Goal: Obtain resource: Download file/media

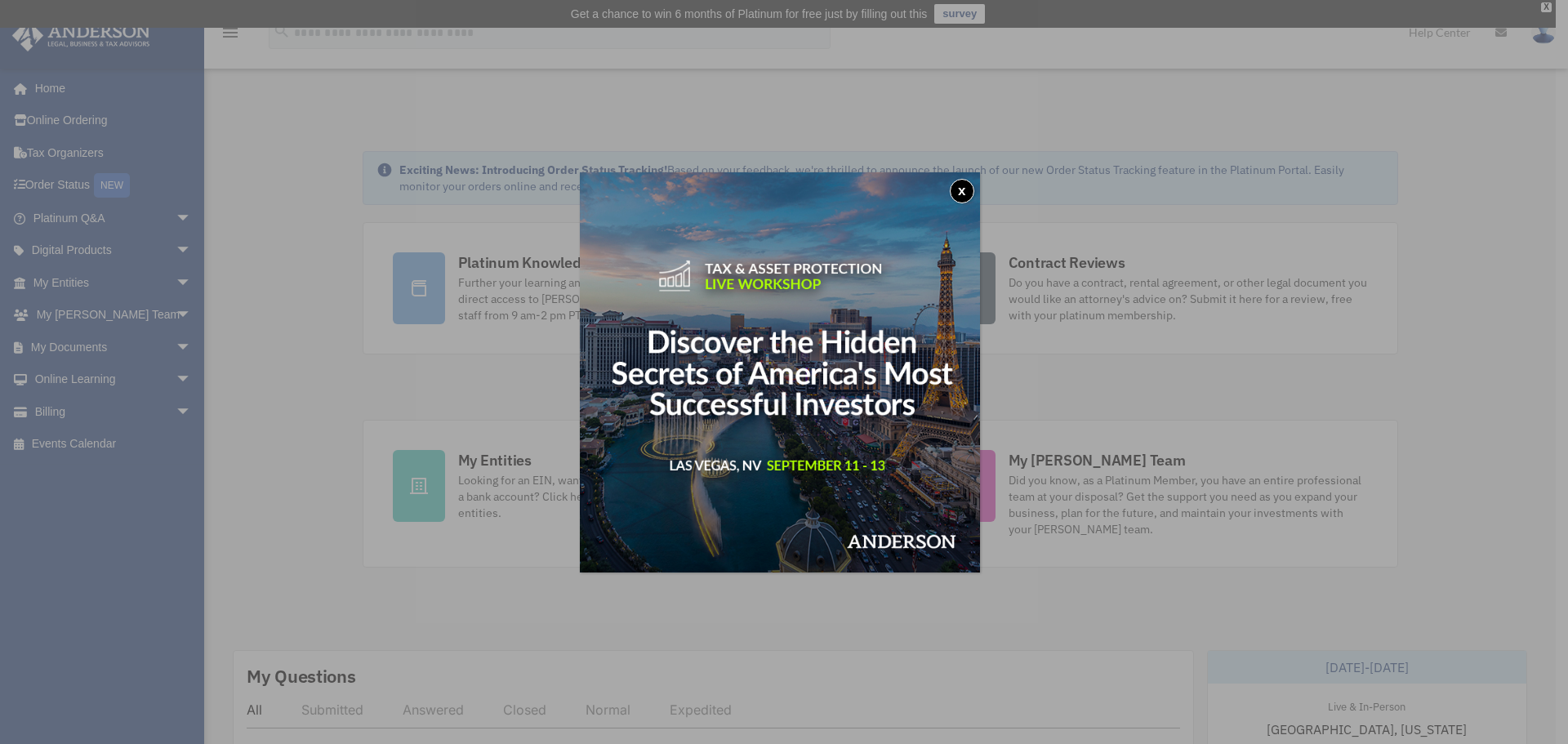
click at [965, 186] on button "x" at bounding box center [962, 191] width 24 height 24
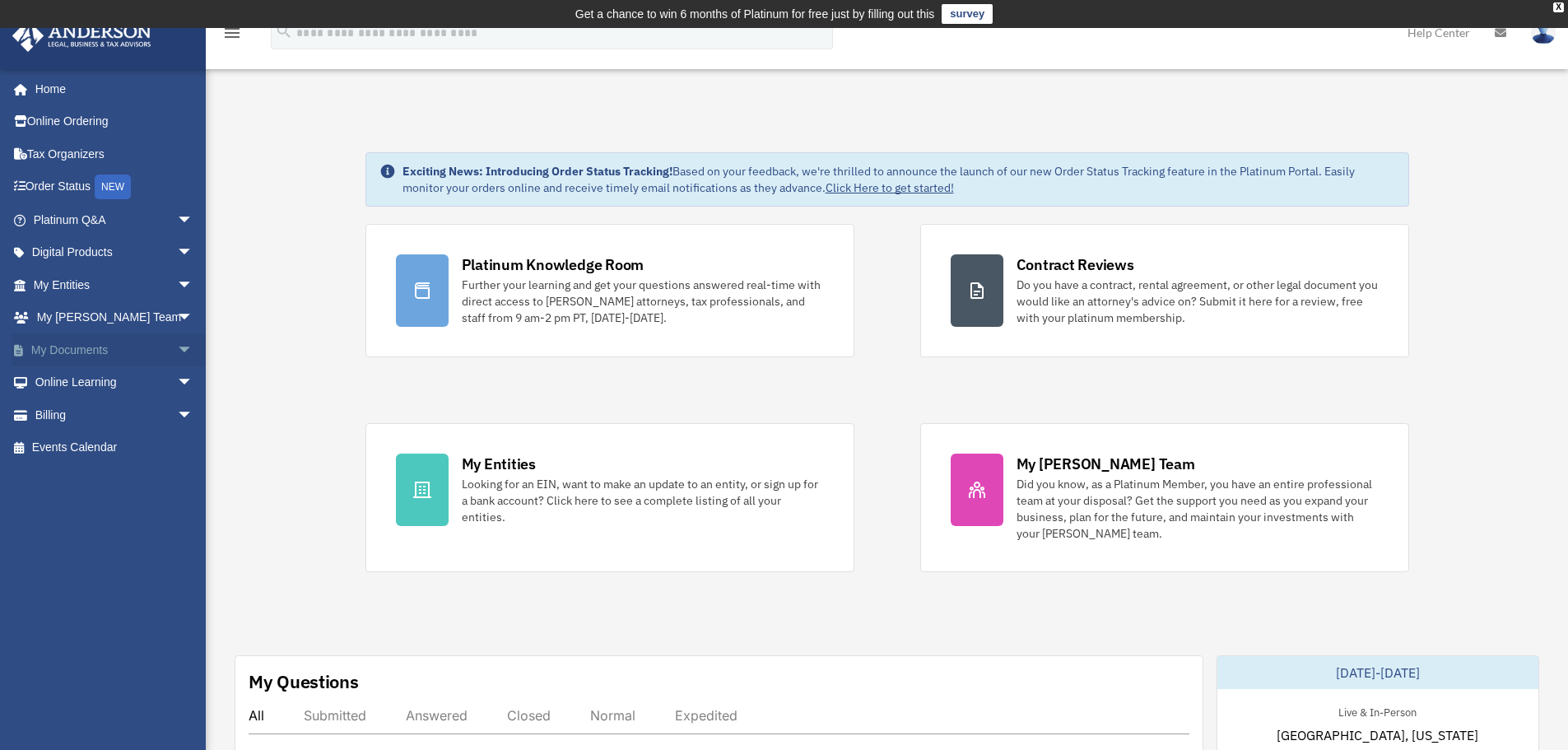
click at [177, 346] on span "arrow_drop_down" at bounding box center [194, 350] width 33 height 33
click at [63, 379] on link "Box" at bounding box center [120, 383] width 195 height 33
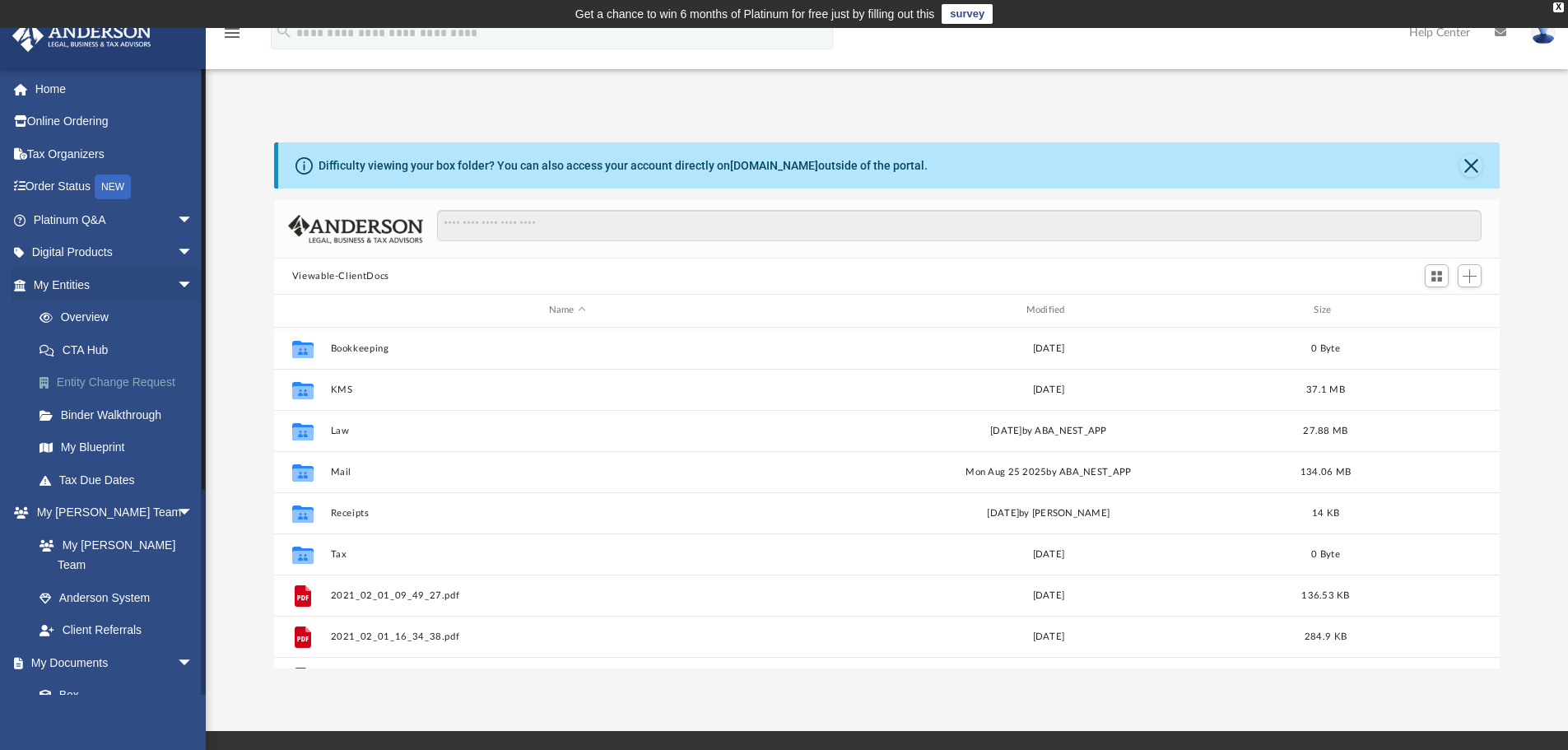
scroll to position [363, 1213]
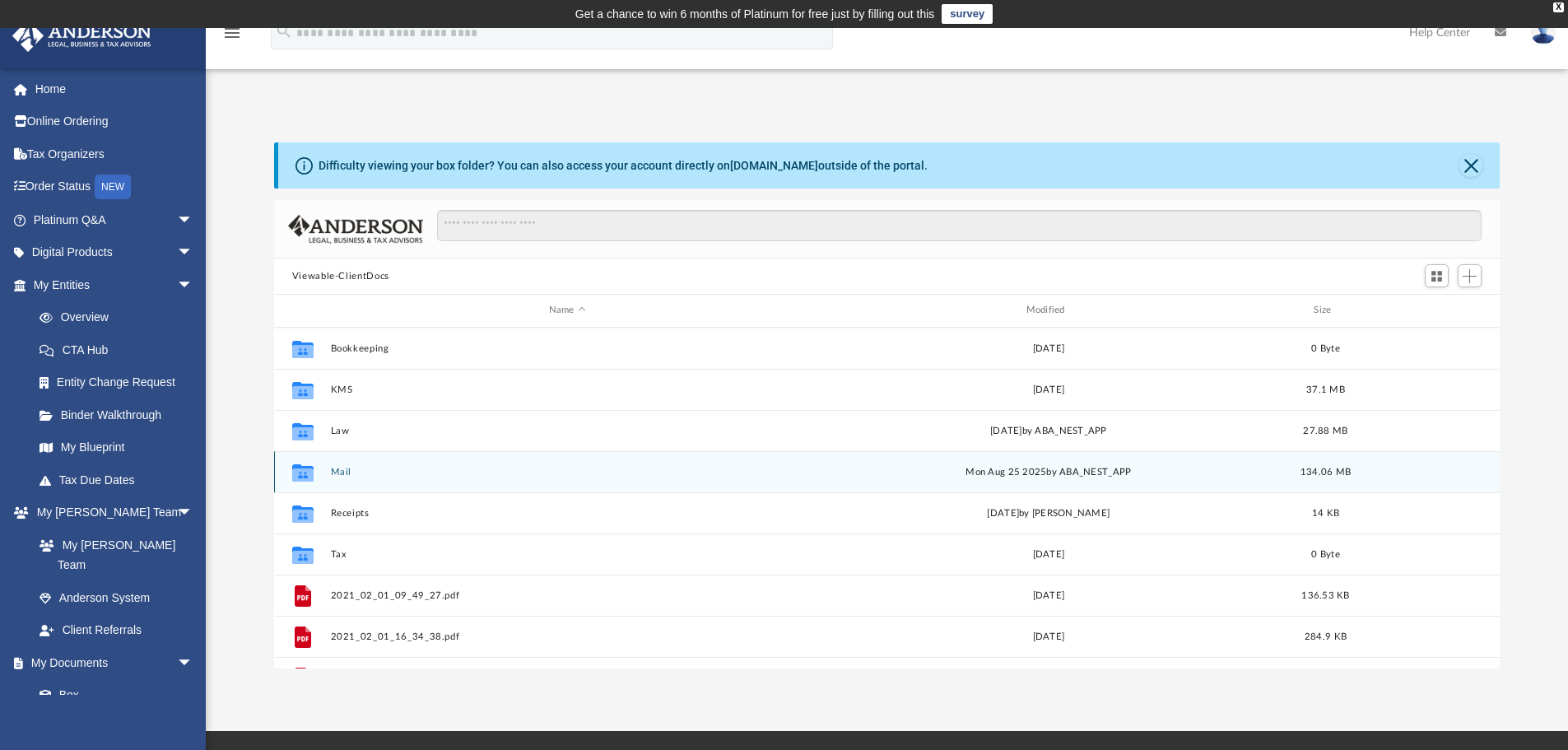
click at [358, 469] on button "Mail" at bounding box center [567, 472] width 474 height 11
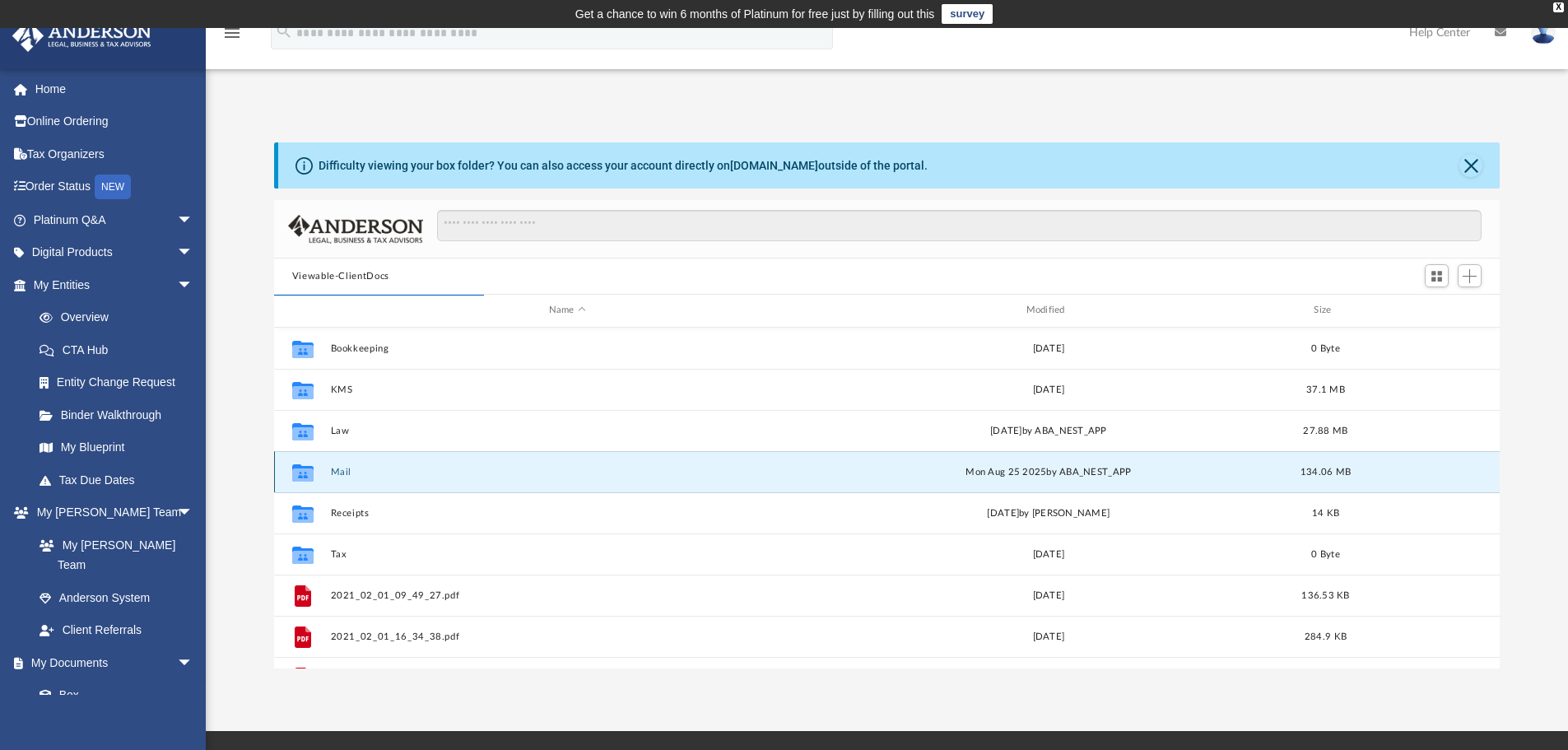
click at [304, 469] on icon "grid" at bounding box center [303, 474] width 21 height 13
click at [339, 468] on button "Mail" at bounding box center [567, 472] width 474 height 11
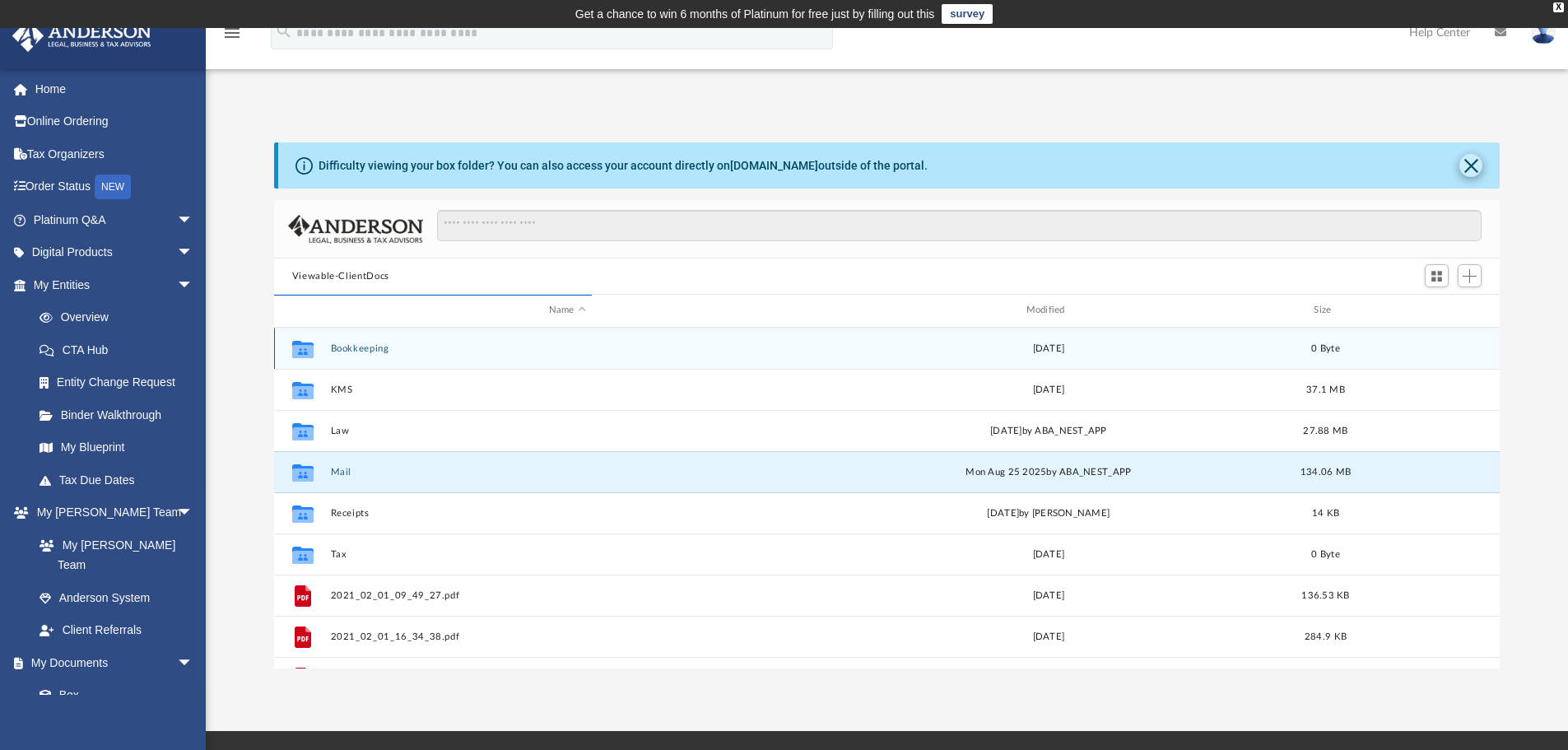
scroll to position [311, 1213]
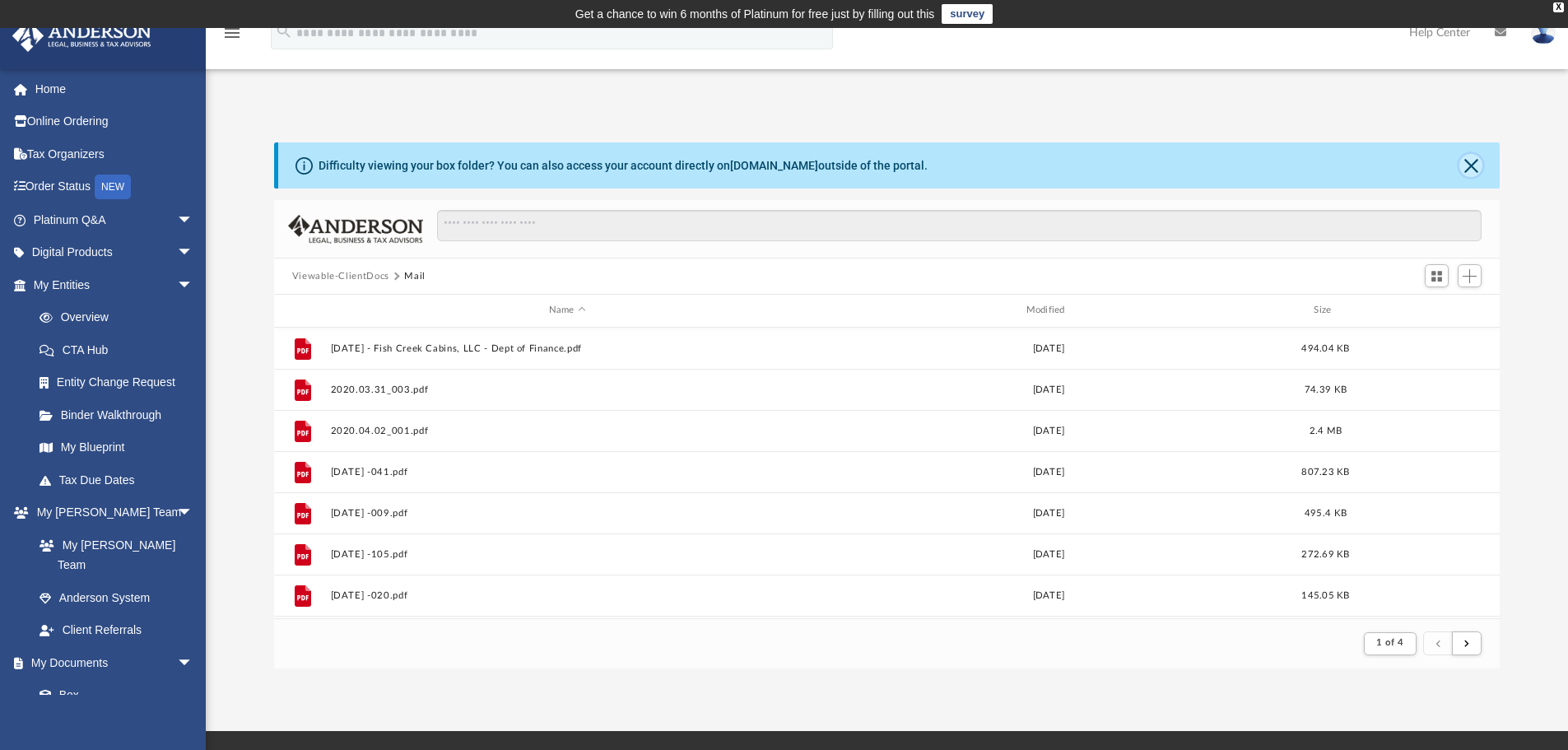
click at [1468, 158] on button "Close" at bounding box center [1471, 165] width 23 height 23
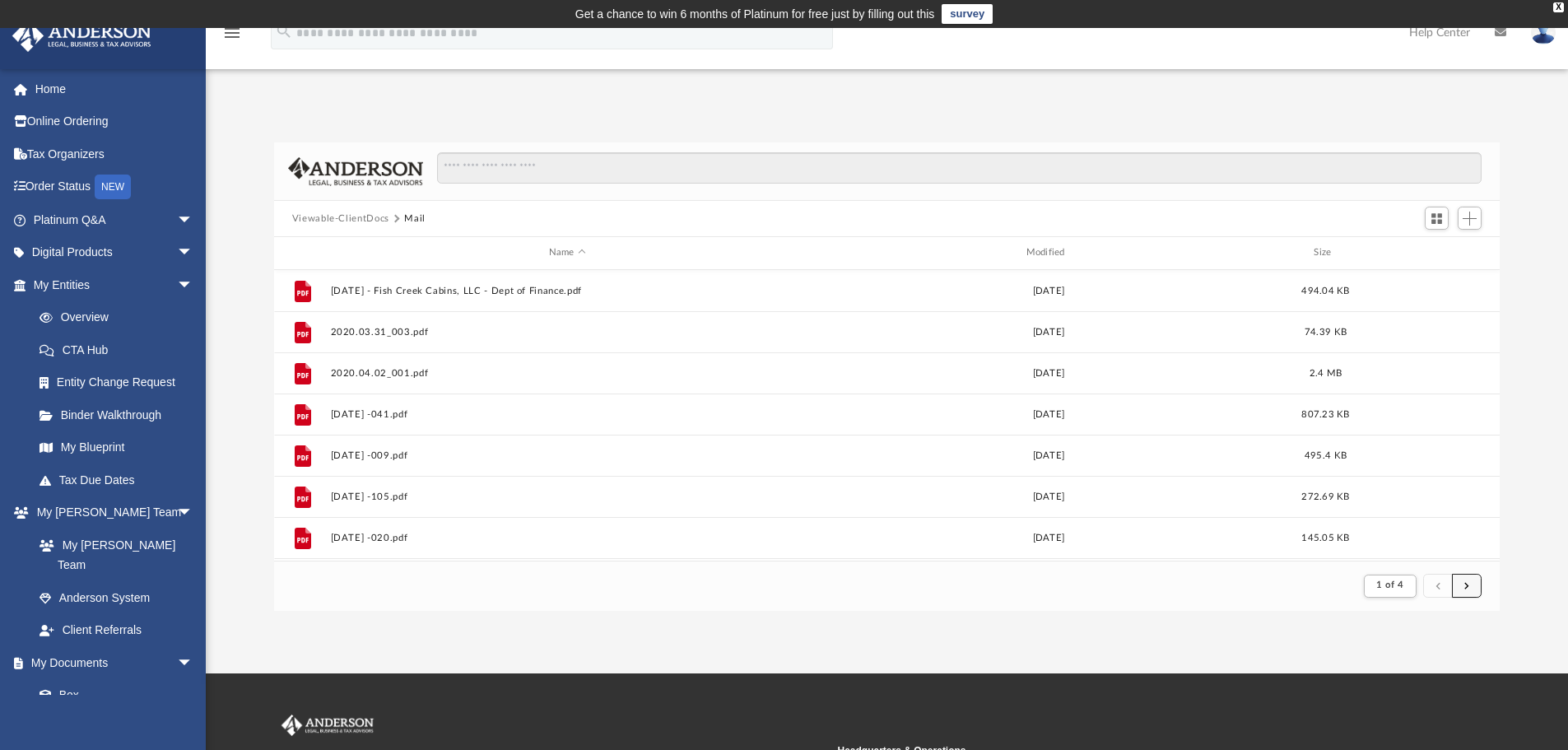
click at [1469, 582] on span "submit" at bounding box center [1467, 586] width 5 height 9
click at [1469, 583] on span "submit" at bounding box center [1467, 586] width 5 height 9
click at [1388, 581] on span "1 of 4" at bounding box center [1390, 585] width 27 height 9
click at [1449, 626] on div "App [EMAIL_ADDRESS][DOMAIN_NAME] Sign Out [EMAIL_ADDRESS][DOMAIN_NAME] Home Onl…" at bounding box center [784, 350] width 1568 height 645
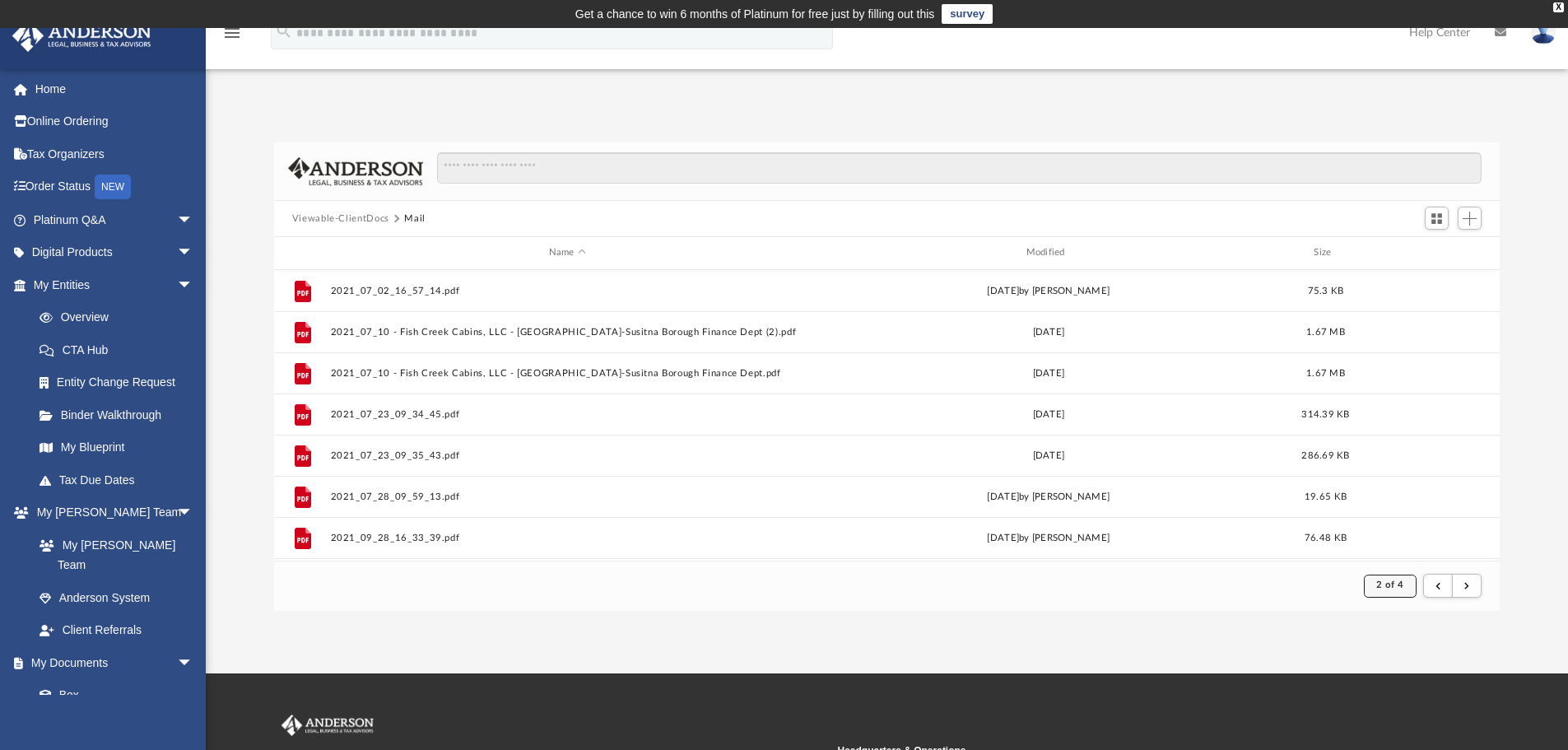
click at [1401, 580] on button "2 of 4" at bounding box center [1390, 586] width 52 height 23
click at [1468, 634] on div "App [EMAIL_ADDRESS][DOMAIN_NAME] Sign Out [EMAIL_ADDRESS][DOMAIN_NAME] Home Onl…" at bounding box center [784, 350] width 1568 height 645
click at [1402, 582] on span "2 of 4" at bounding box center [1390, 585] width 27 height 9
click at [1465, 579] on button "submit" at bounding box center [1467, 586] width 30 height 24
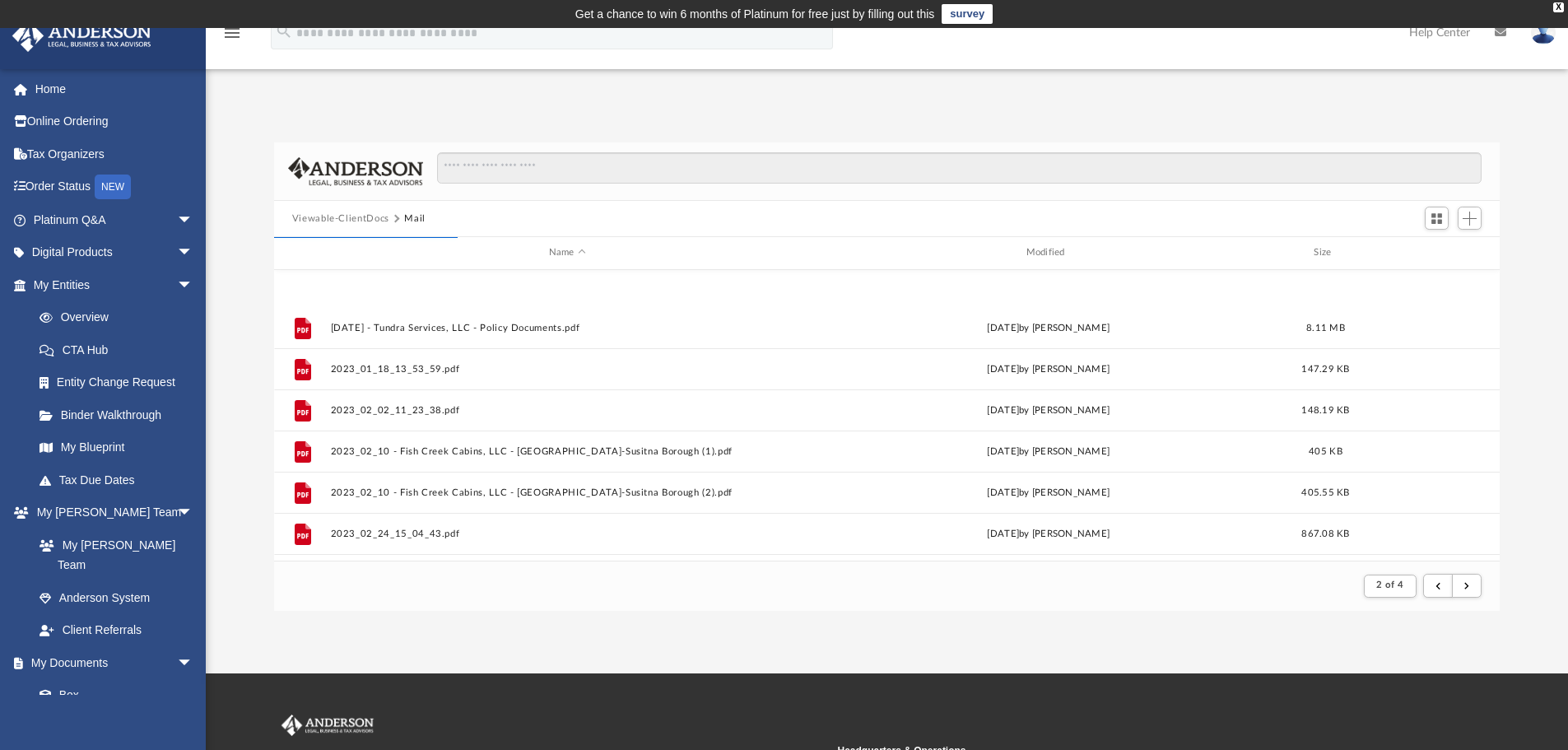
scroll to position [1768, 0]
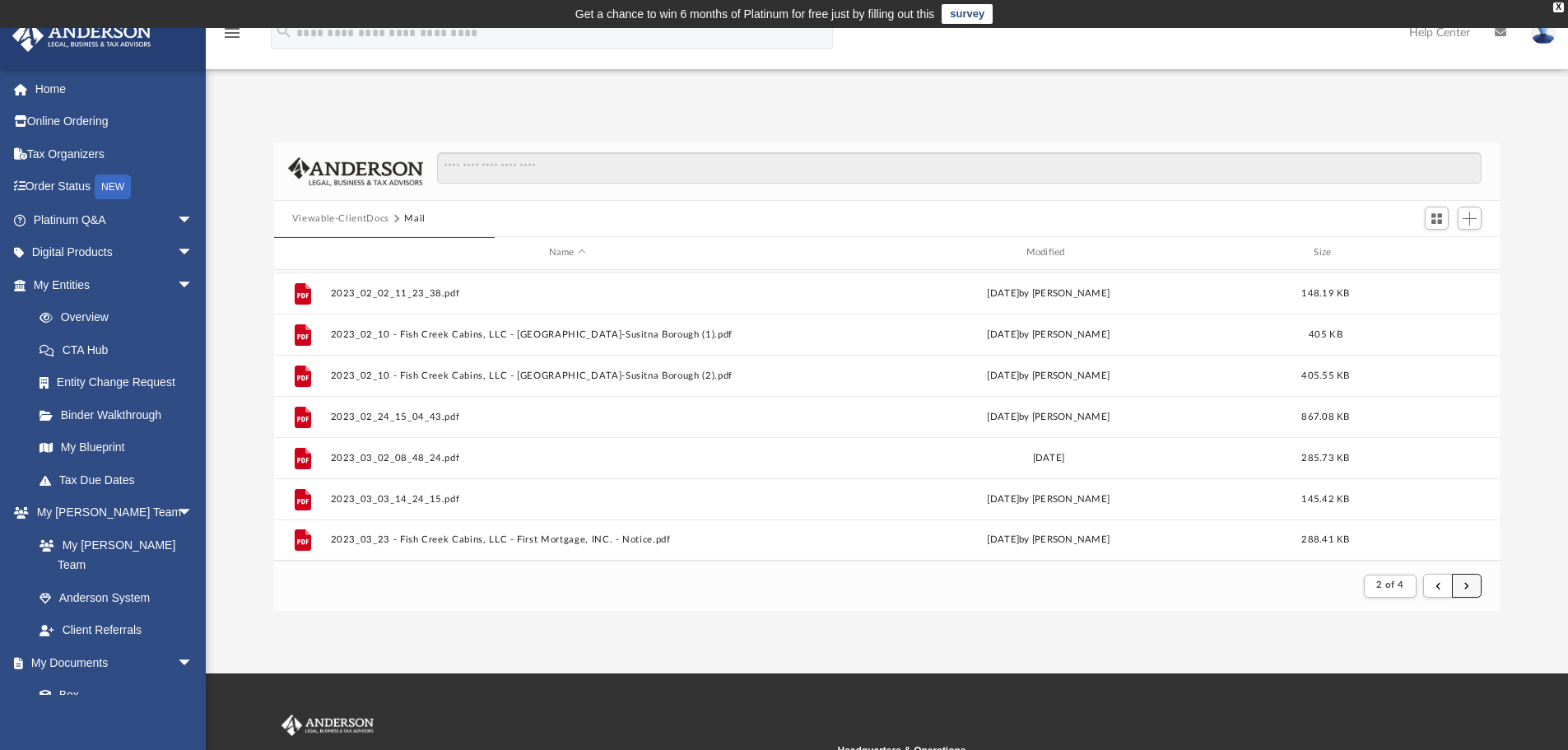
click at [1465, 580] on button "submit" at bounding box center [1467, 586] width 30 height 24
click at [1468, 581] on span "submit" at bounding box center [1467, 586] width 5 height 9
click at [1398, 583] on span "2 of 4" at bounding box center [1390, 585] width 27 height 9
click at [1540, 568] on div "Difficulty viewing your box folder? You can also access your account directly o…" at bounding box center [887, 377] width 1363 height 469
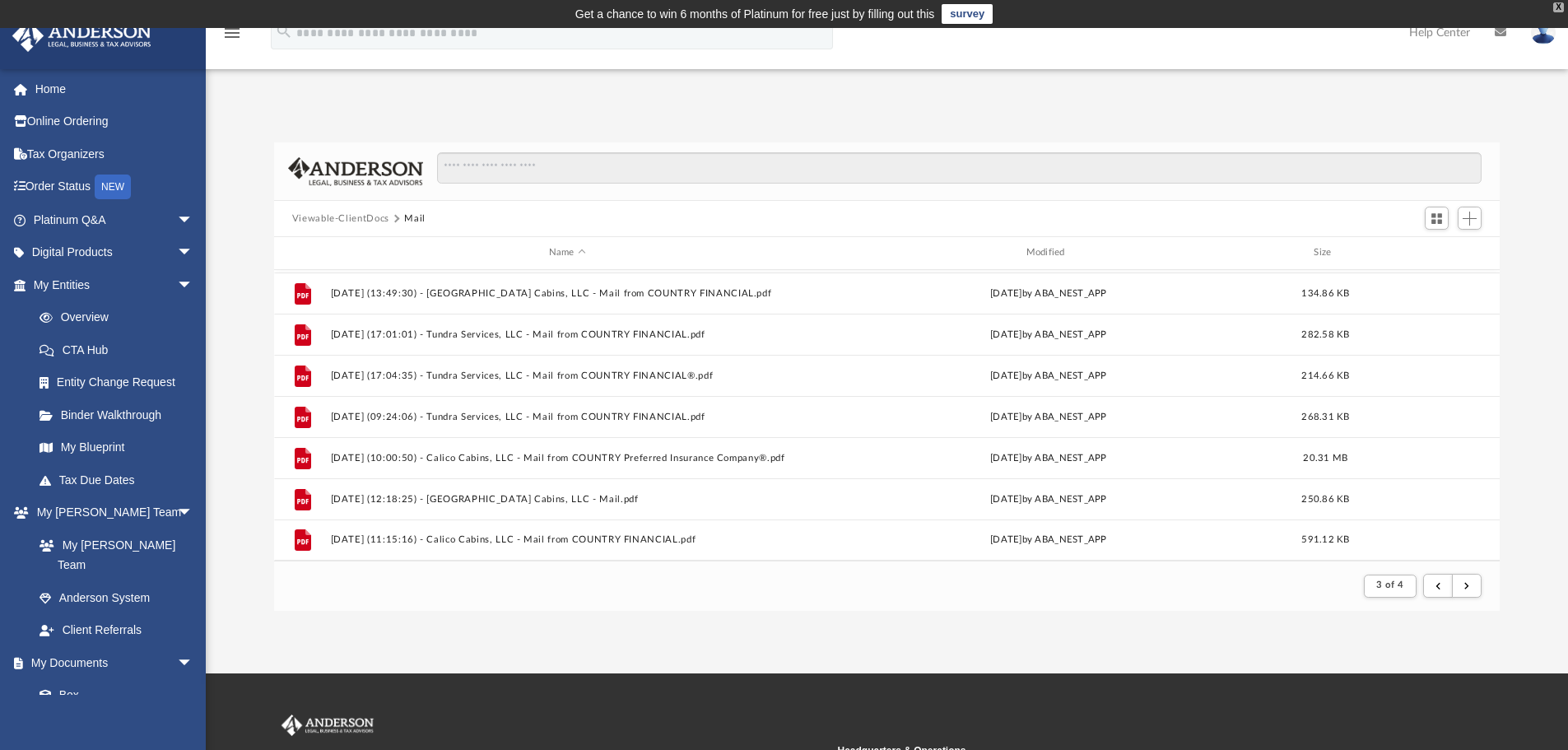
click at [1557, 5] on div "X" at bounding box center [1558, 7] width 11 height 10
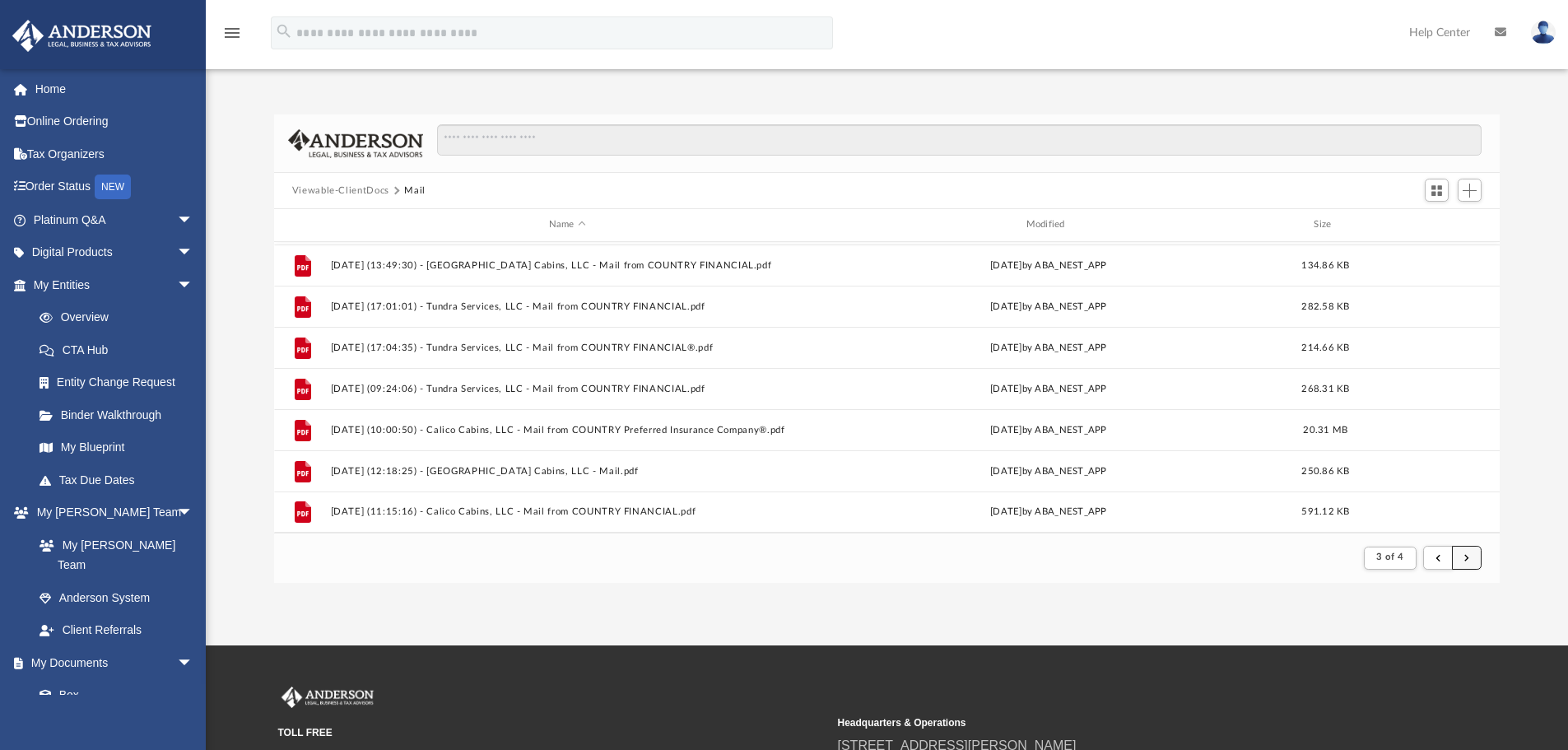
click at [1468, 555] on span "submit" at bounding box center [1467, 558] width 5 height 9
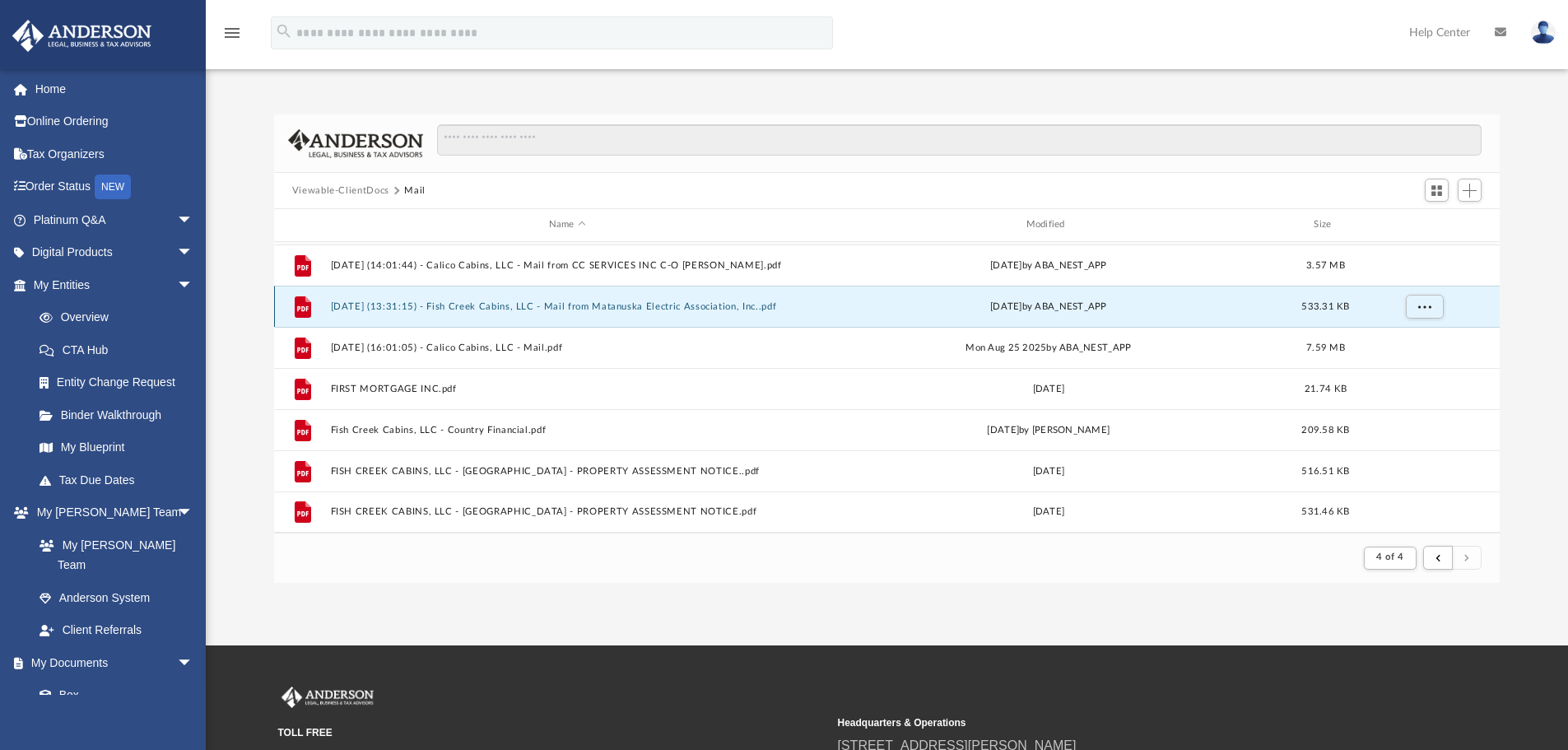
click at [683, 303] on button "[DATE] (13:31:15) - Fish Creek Cabins, LLC - Mail from Matanuska Electric Assoc…" at bounding box center [567, 306] width 474 height 11
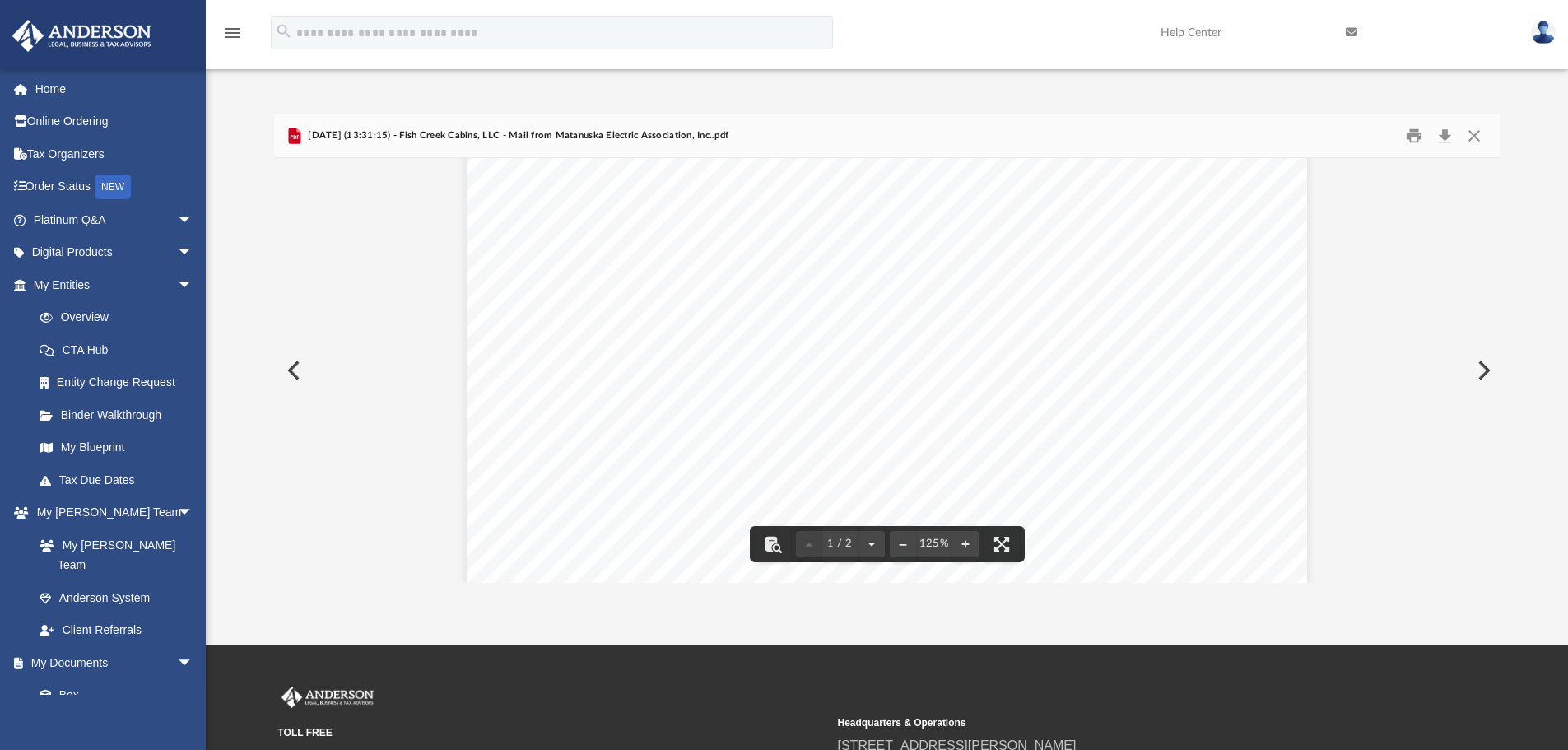
scroll to position [0, 0]
click at [1413, 133] on button "Print" at bounding box center [1414, 136] width 33 height 25
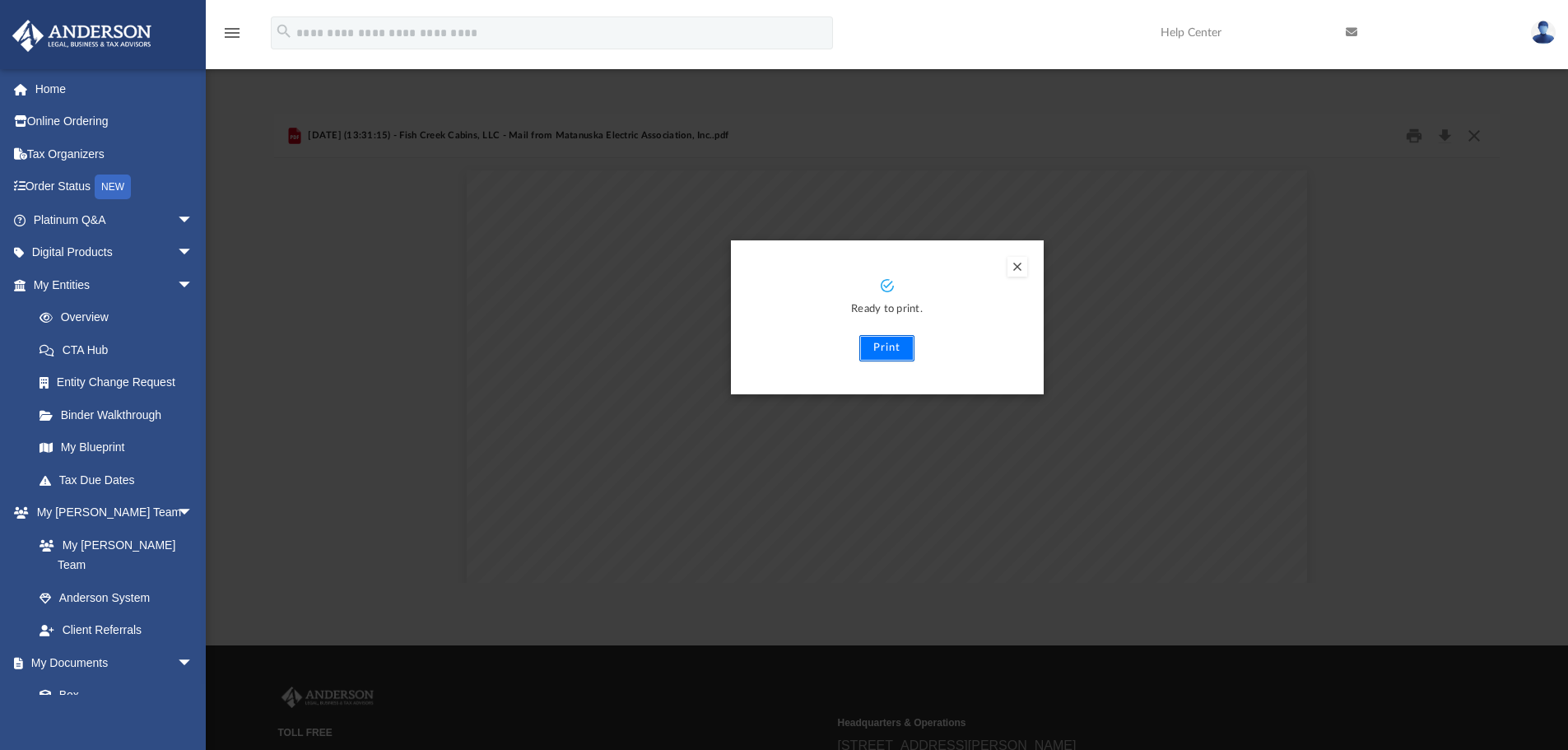
click at [887, 343] on button "Print" at bounding box center [887, 349] width 55 height 26
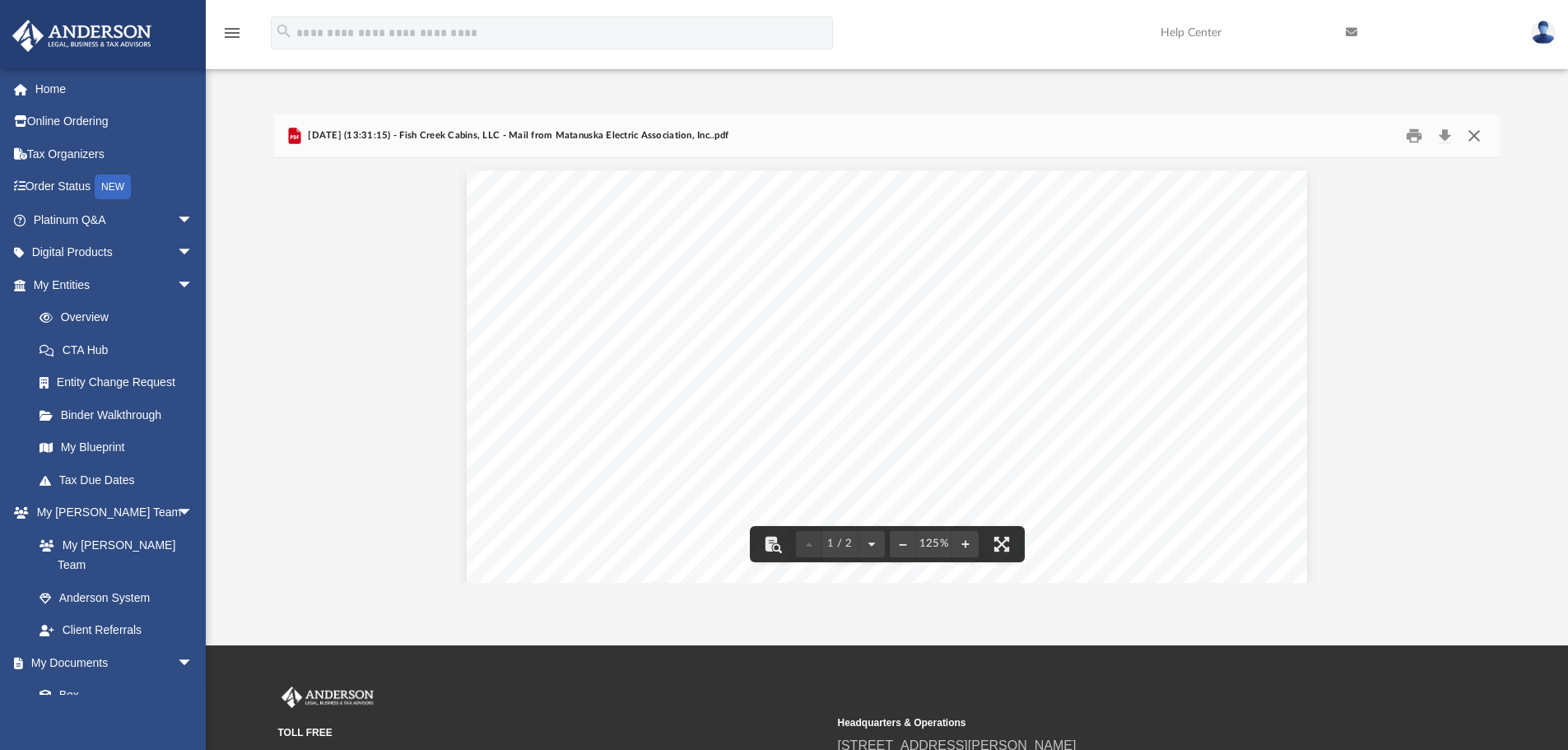
click at [1474, 133] on button "Close" at bounding box center [1474, 136] width 30 height 25
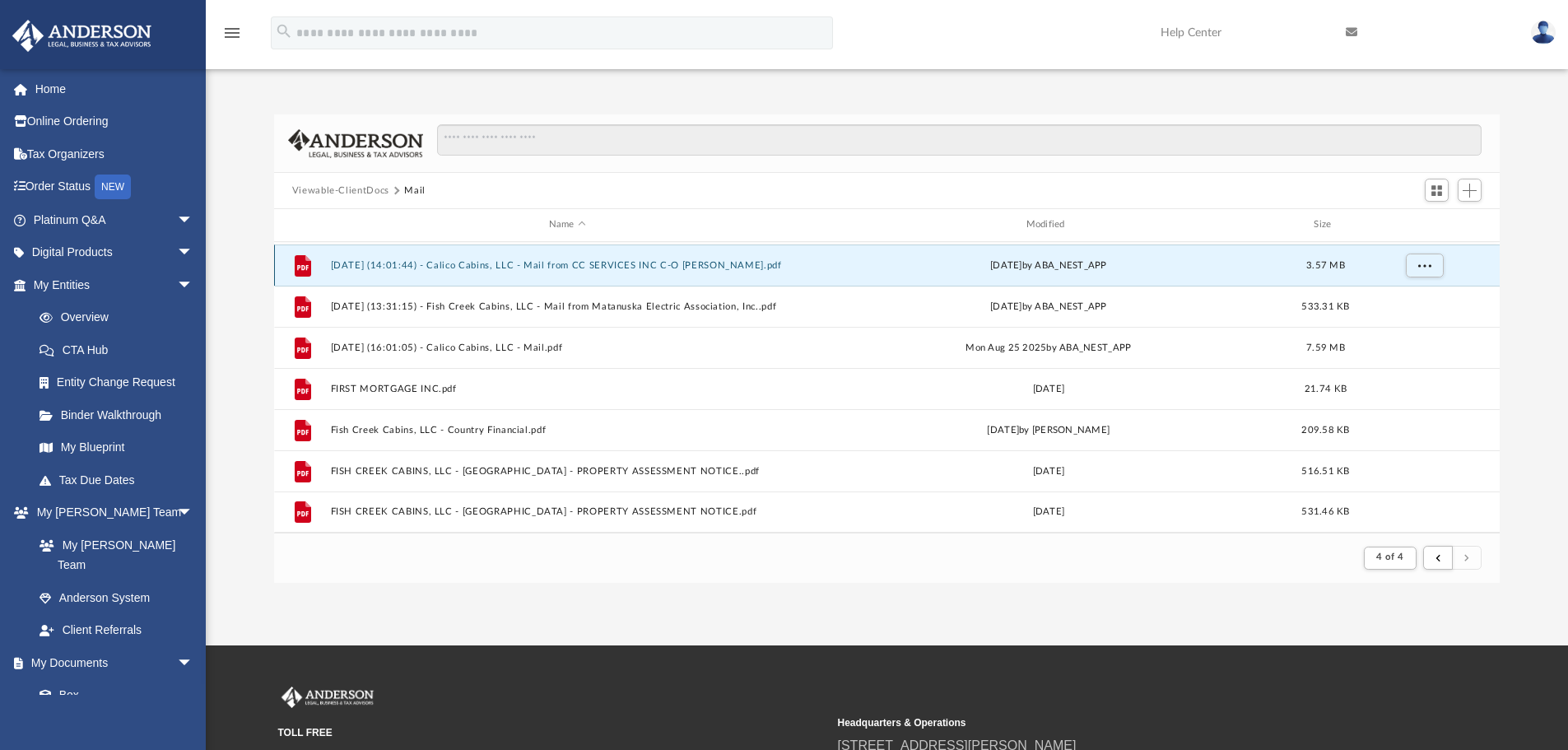
click at [716, 262] on button "[DATE] (14:01:44) - Calico Cabins, LLC - Mail from CC SERVICES INC C-O [PERSON_…" at bounding box center [567, 265] width 474 height 11
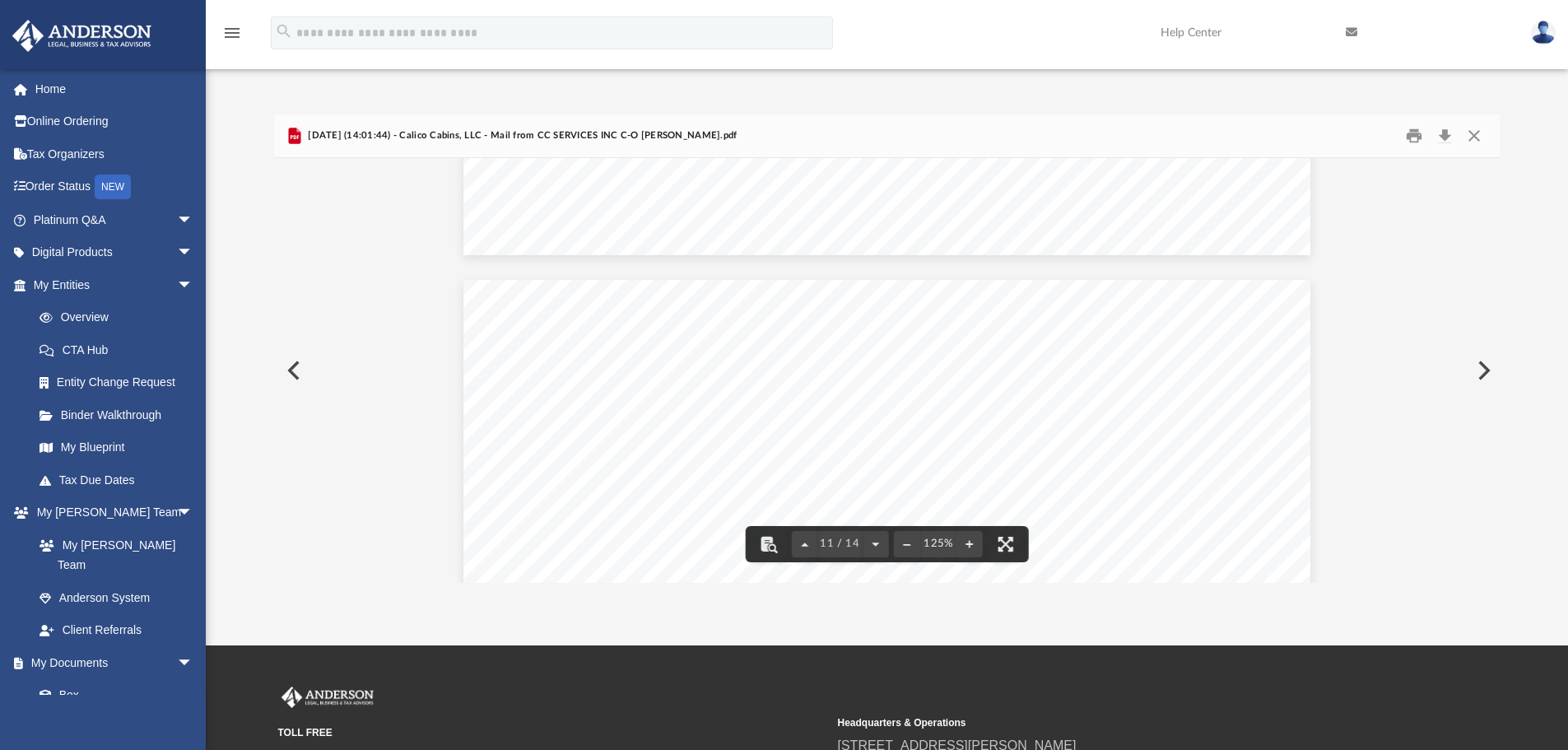
scroll to position [11798, 0]
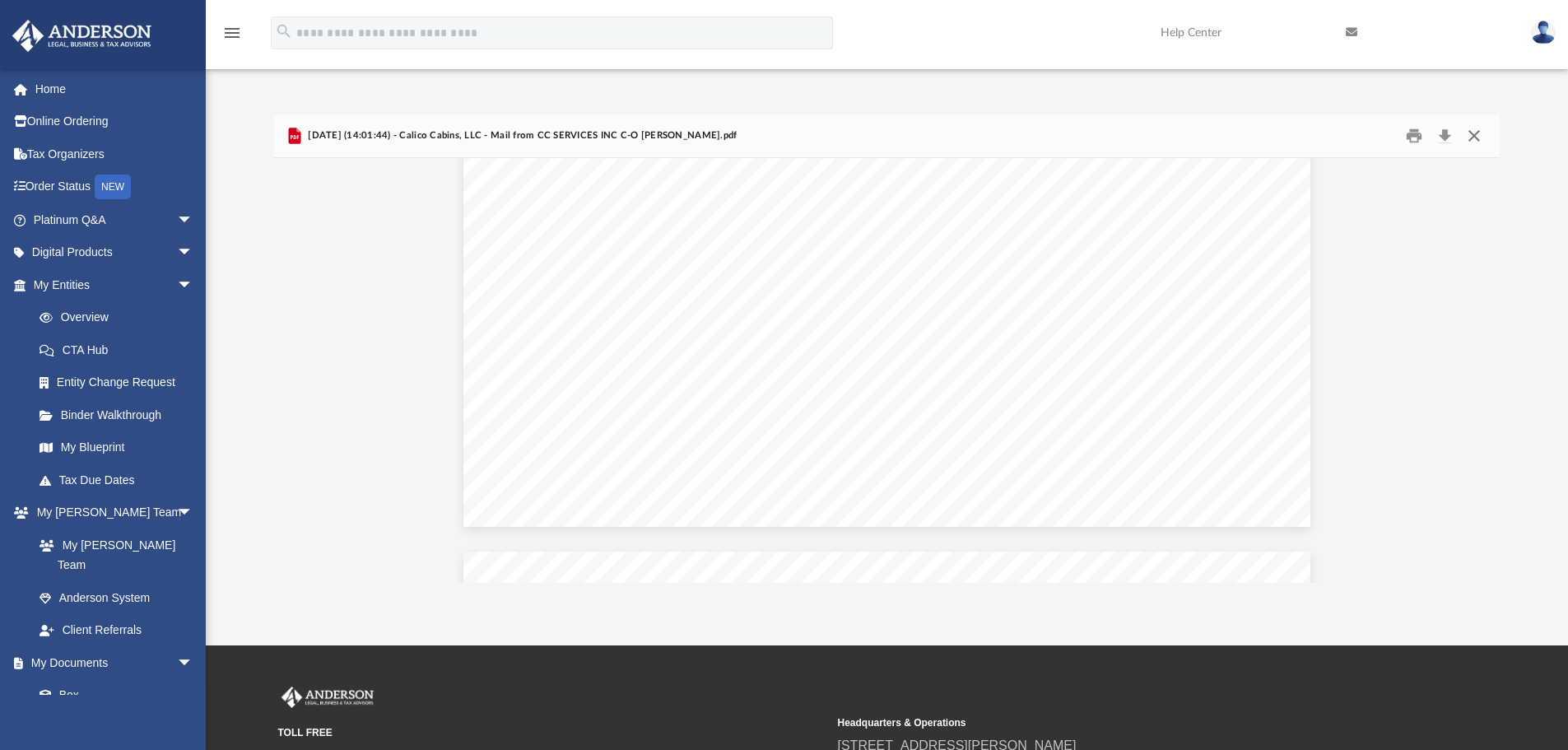
click at [1473, 131] on button "Close" at bounding box center [1474, 136] width 30 height 25
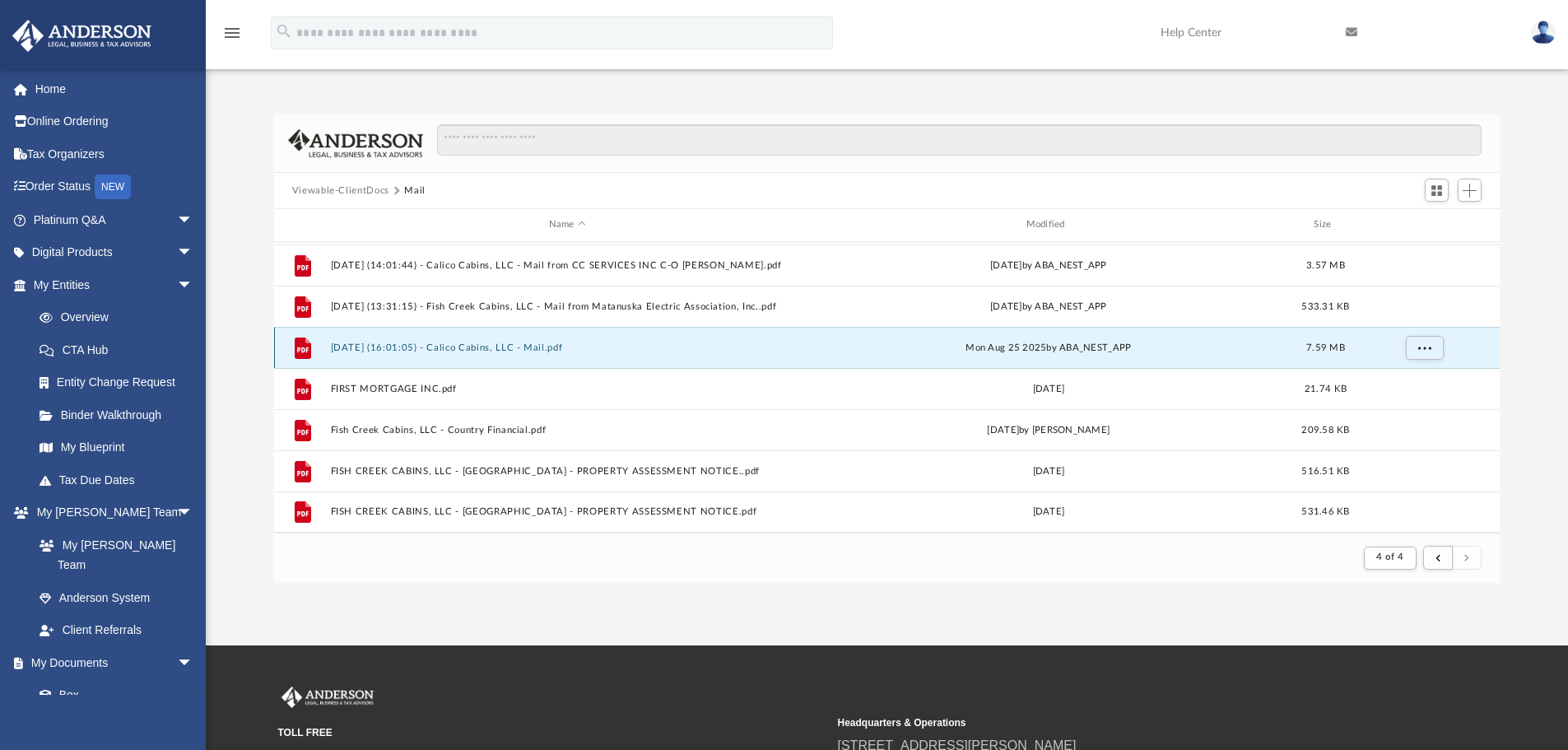
click at [525, 343] on button "[DATE] (16:01:05) - Calico Cabins, LLC - Mail.pdf" at bounding box center [567, 348] width 474 height 11
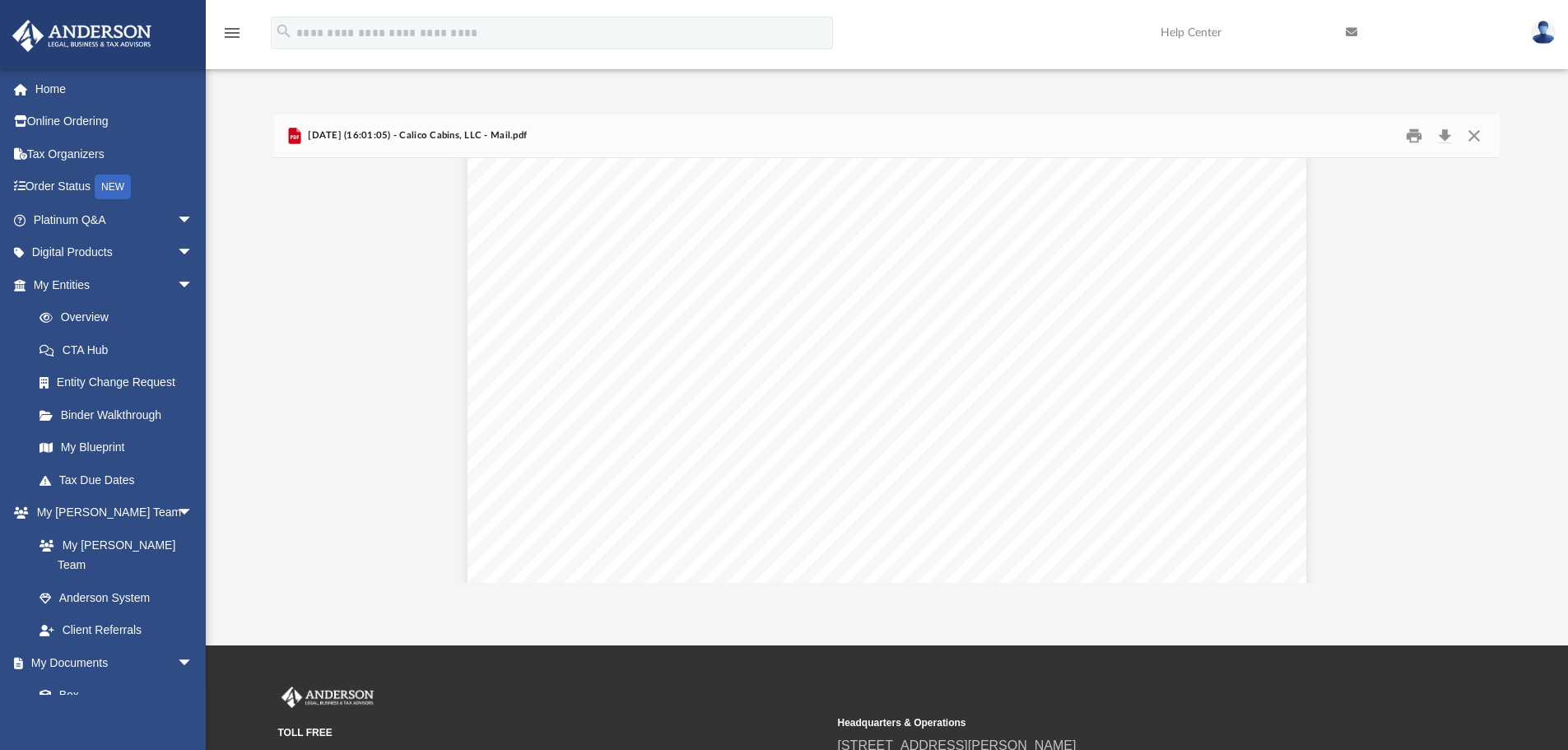
scroll to position [5002, 0]
click at [1414, 133] on button "Print" at bounding box center [1414, 136] width 33 height 25
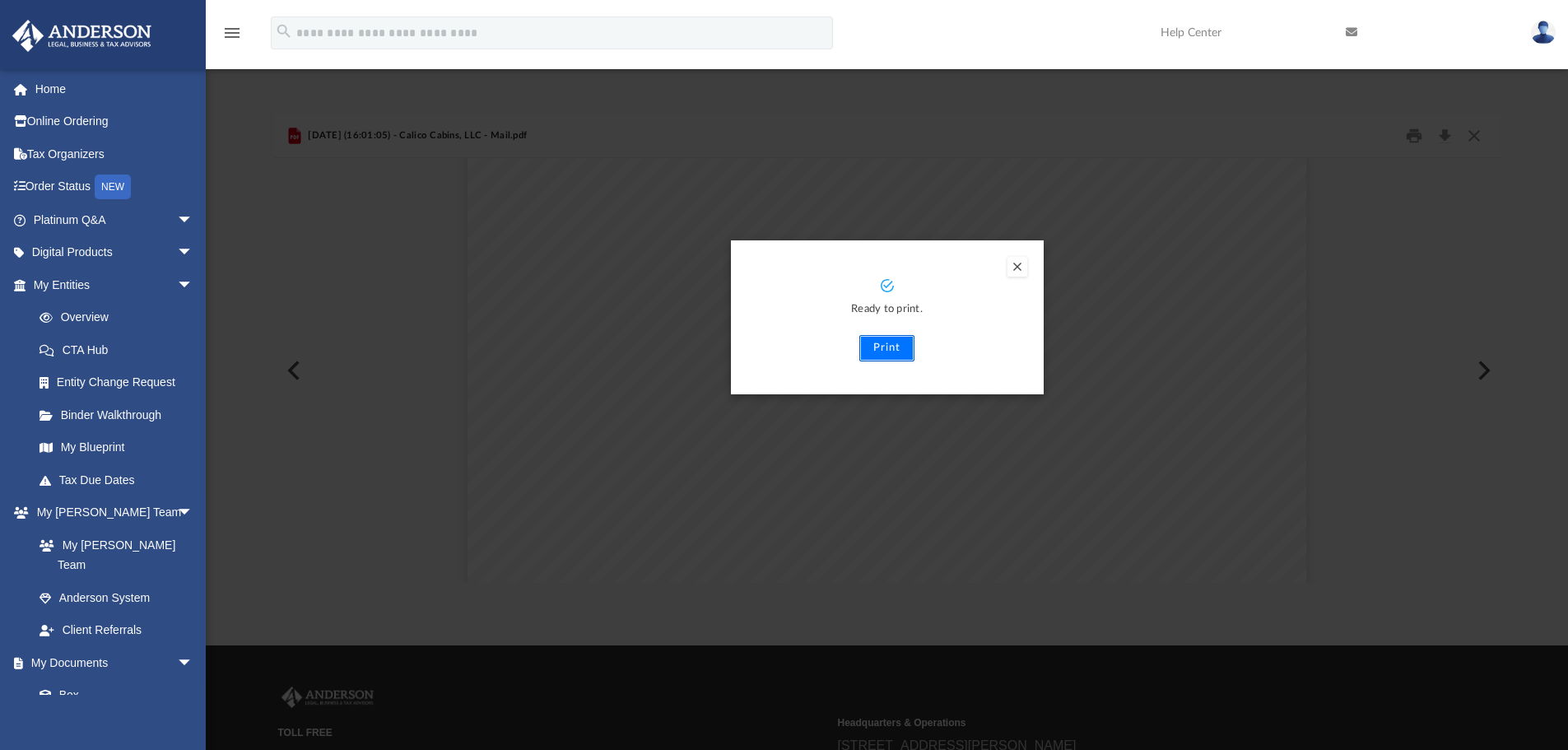
click at [888, 347] on button "Print" at bounding box center [887, 349] width 55 height 26
